Goal: Transaction & Acquisition: Book appointment/travel/reservation

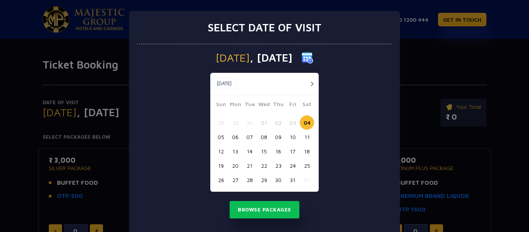
click at [301, 152] on button "18" at bounding box center [307, 151] width 14 height 14
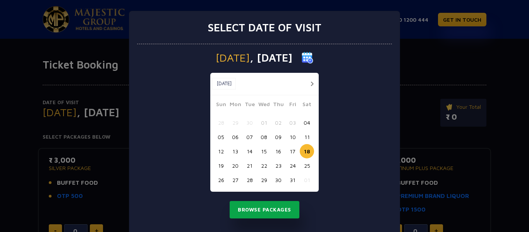
click at [267, 207] on button "Browse Packages" at bounding box center [265, 210] width 70 height 18
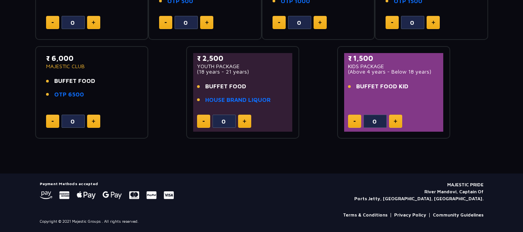
scroll to position [53, 0]
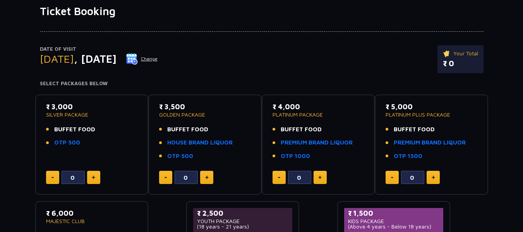
click at [96, 112] on p "SILVER PACKAGE" at bounding box center [92, 114] width 92 height 5
click at [106, 158] on div "₹ 3,000 SILVER PACKAGE BUFFET FOOD OTP 500 0" at bounding box center [91, 144] width 99 height 87
click at [94, 176] on img at bounding box center [93, 177] width 3 height 4
type input "1"
click at [69, 97] on div "₹ 3,000 SILVER PACKAGE BUFFET FOOD OTP 500 1" at bounding box center [91, 144] width 113 height 101
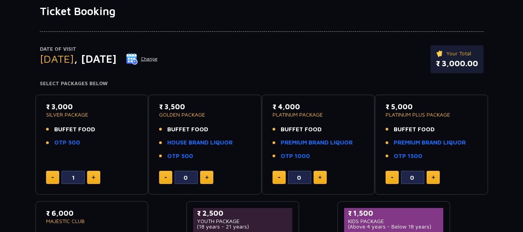
click at [68, 81] on h4 "Select Packages Below" at bounding box center [262, 84] width 444 height 6
click at [70, 105] on p "₹ 3,000" at bounding box center [92, 106] width 92 height 10
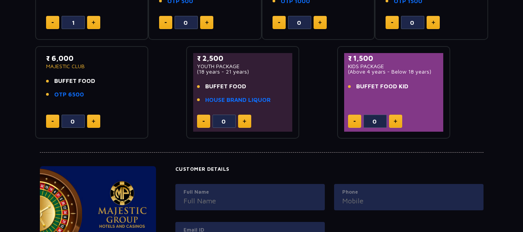
scroll to position [363, 0]
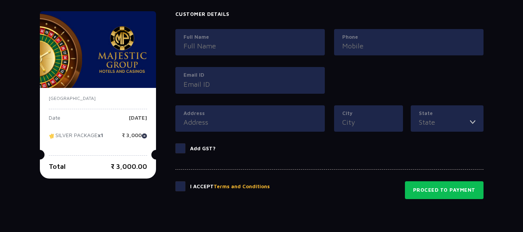
click at [79, 129] on div "Date [DATE] SILVER PACKAGE x1 ₹ 3,000" at bounding box center [98, 129] width 98 height 29
click at [82, 133] on p "SILVER PACKAGE x1" at bounding box center [76, 138] width 55 height 12
click at [86, 139] on p "SILVER PACKAGE x1" at bounding box center [76, 138] width 55 height 12
click at [438, 183] on button "Proceed to Payment" at bounding box center [444, 190] width 79 height 18
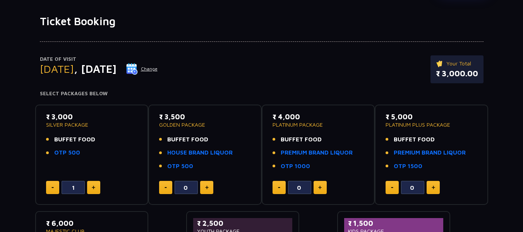
scroll to position [0, 0]
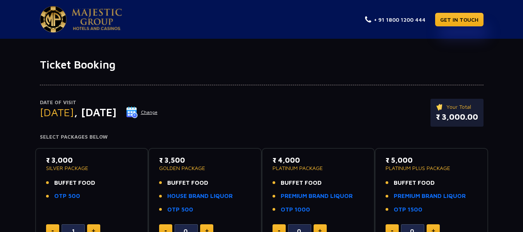
click at [87, 17] on img at bounding box center [97, 20] width 50 height 22
